Goal: Register for event/course

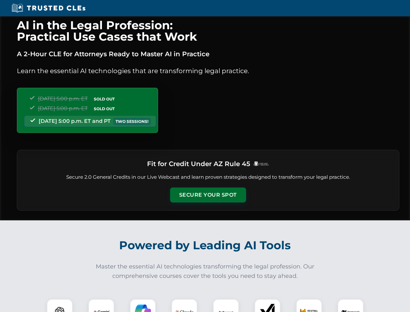
click at [208, 195] on button "Secure Your Spot" at bounding box center [208, 194] width 76 height 15
click at [60, 305] on img at bounding box center [59, 311] width 19 height 19
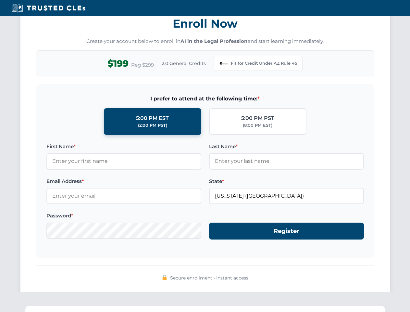
scroll to position [633, 0]
